Goal: Check status: Check status

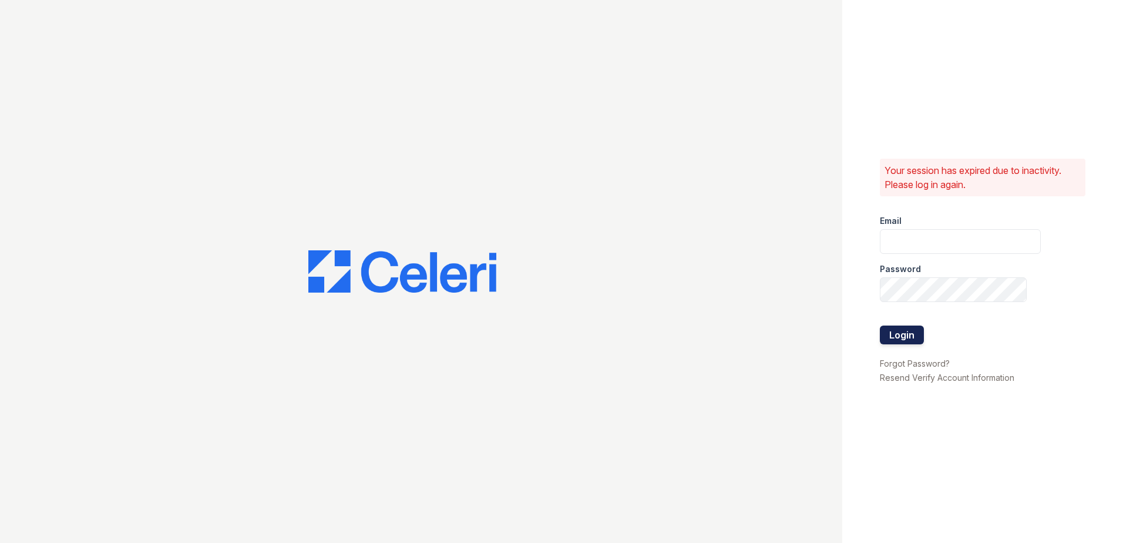
type input "kdurga@trinity-pm.com"
click at [899, 331] on button "Login" at bounding box center [902, 334] width 44 height 19
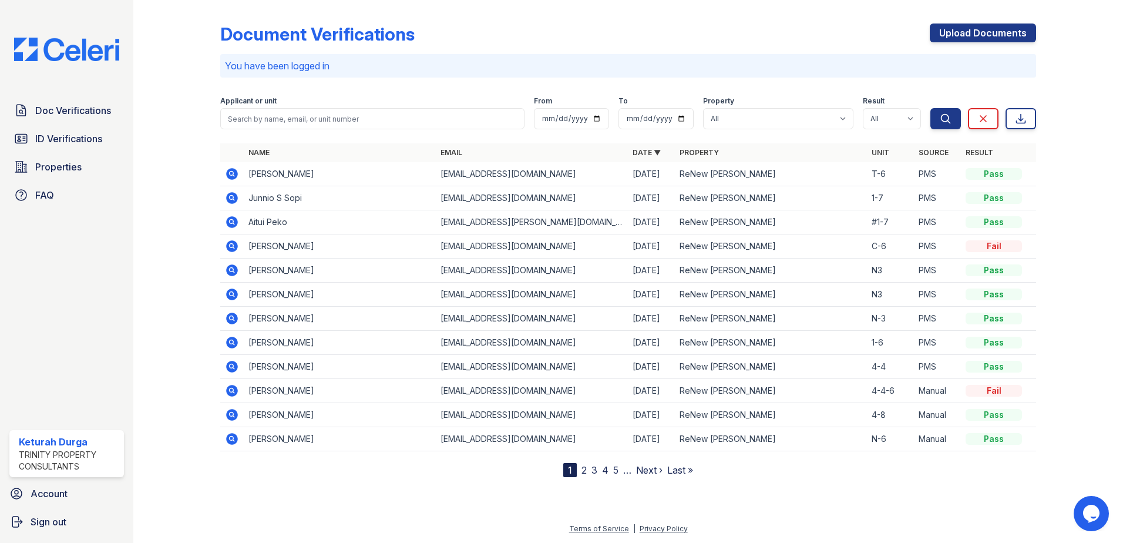
click at [231, 176] on icon at bounding box center [232, 174] width 12 height 12
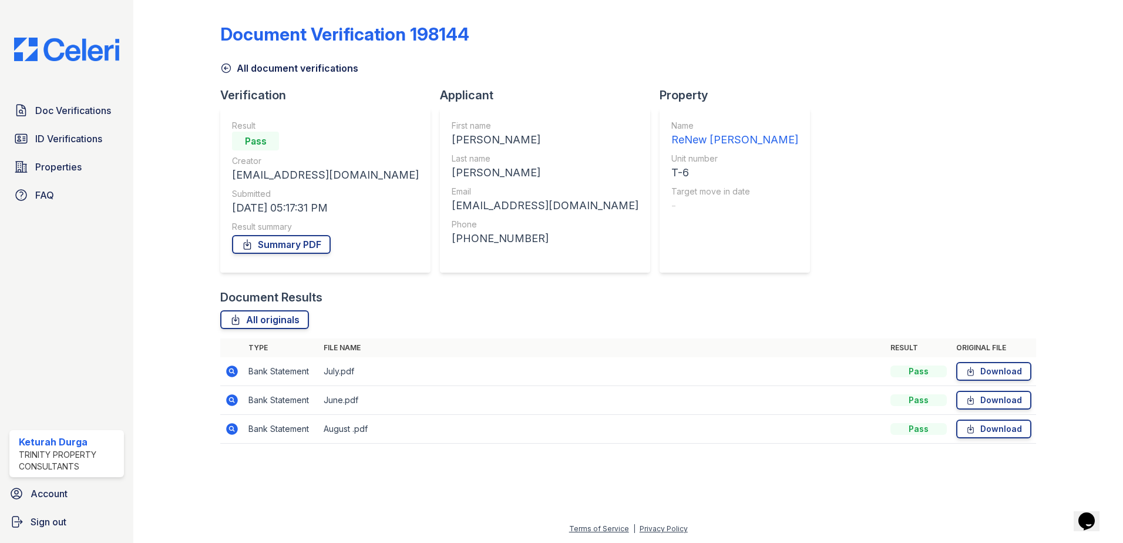
click at [235, 432] on icon at bounding box center [232, 429] width 12 height 12
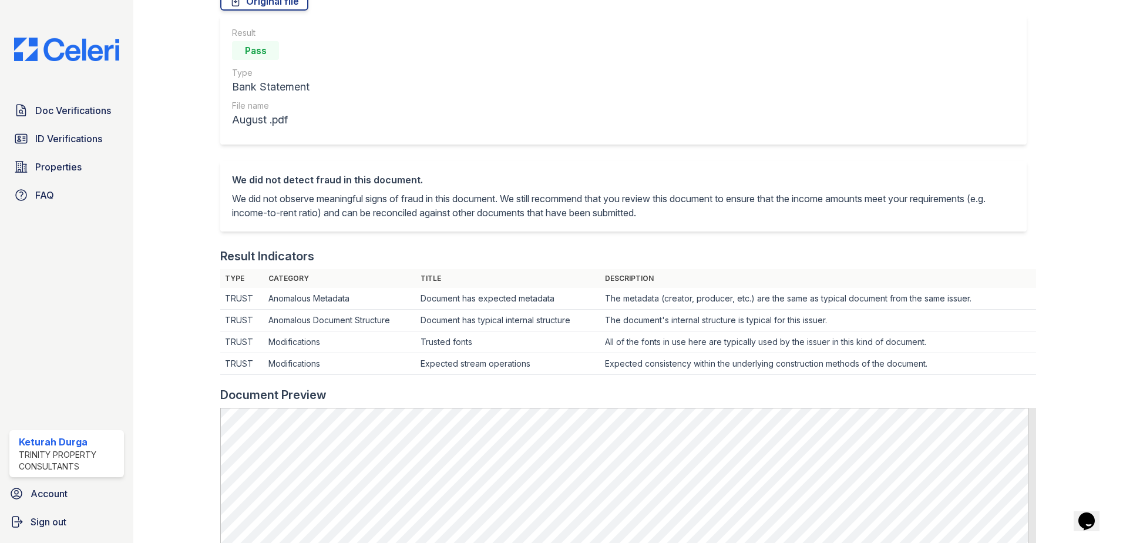
scroll to position [352, 0]
